Goal: Check status: Check status

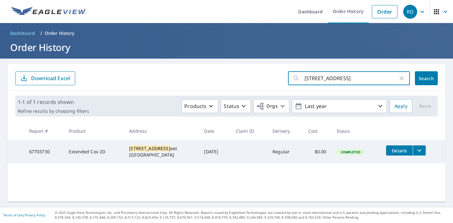
click at [358, 74] on input "[STREET_ADDRESS]" at bounding box center [350, 78] width 93 height 18
paste input "207 Circle"
type input "207 Circle"
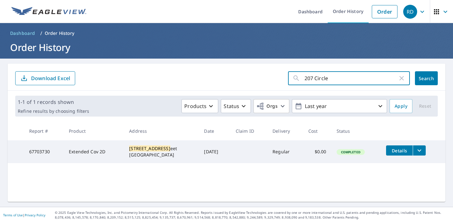
click button "Search" at bounding box center [426, 78] width 23 height 14
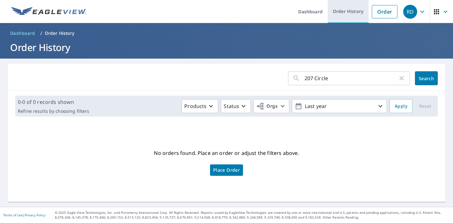
click at [344, 15] on link "Order History" at bounding box center [348, 11] width 41 height 23
click at [65, 14] on img at bounding box center [48, 12] width 75 height 10
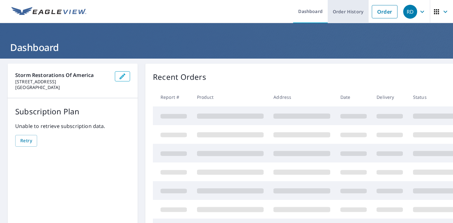
click at [352, 14] on link "Order History" at bounding box center [348, 11] width 41 height 23
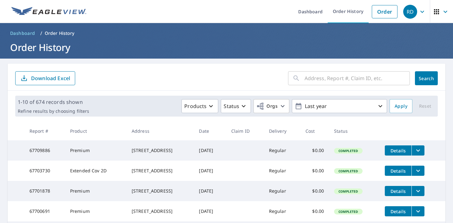
click at [328, 80] on input "text" at bounding box center [356, 78] width 105 height 18
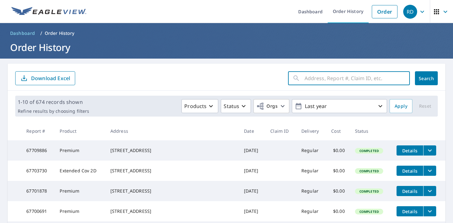
paste input "207 Circle"
type input "207 Circle"
click button "Search" at bounding box center [426, 78] width 23 height 14
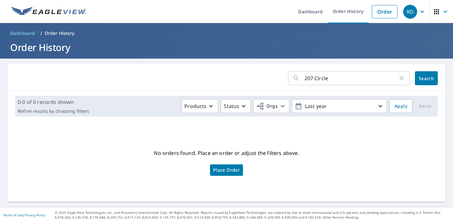
click at [342, 78] on input "207 Circle" at bounding box center [350, 78] width 93 height 18
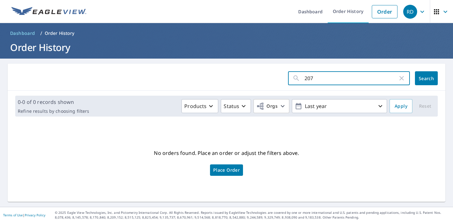
type input "207"
click button "Search" at bounding box center [426, 78] width 23 height 14
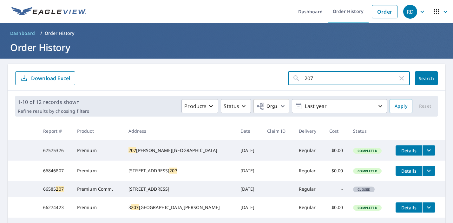
click at [334, 75] on input "207" at bounding box center [350, 78] width 93 height 18
paste input "[GEOGRAPHIC_DATA]"
type input "[GEOGRAPHIC_DATA]"
click button "Search" at bounding box center [426, 78] width 23 height 14
